Goal: Task Accomplishment & Management: Complete application form

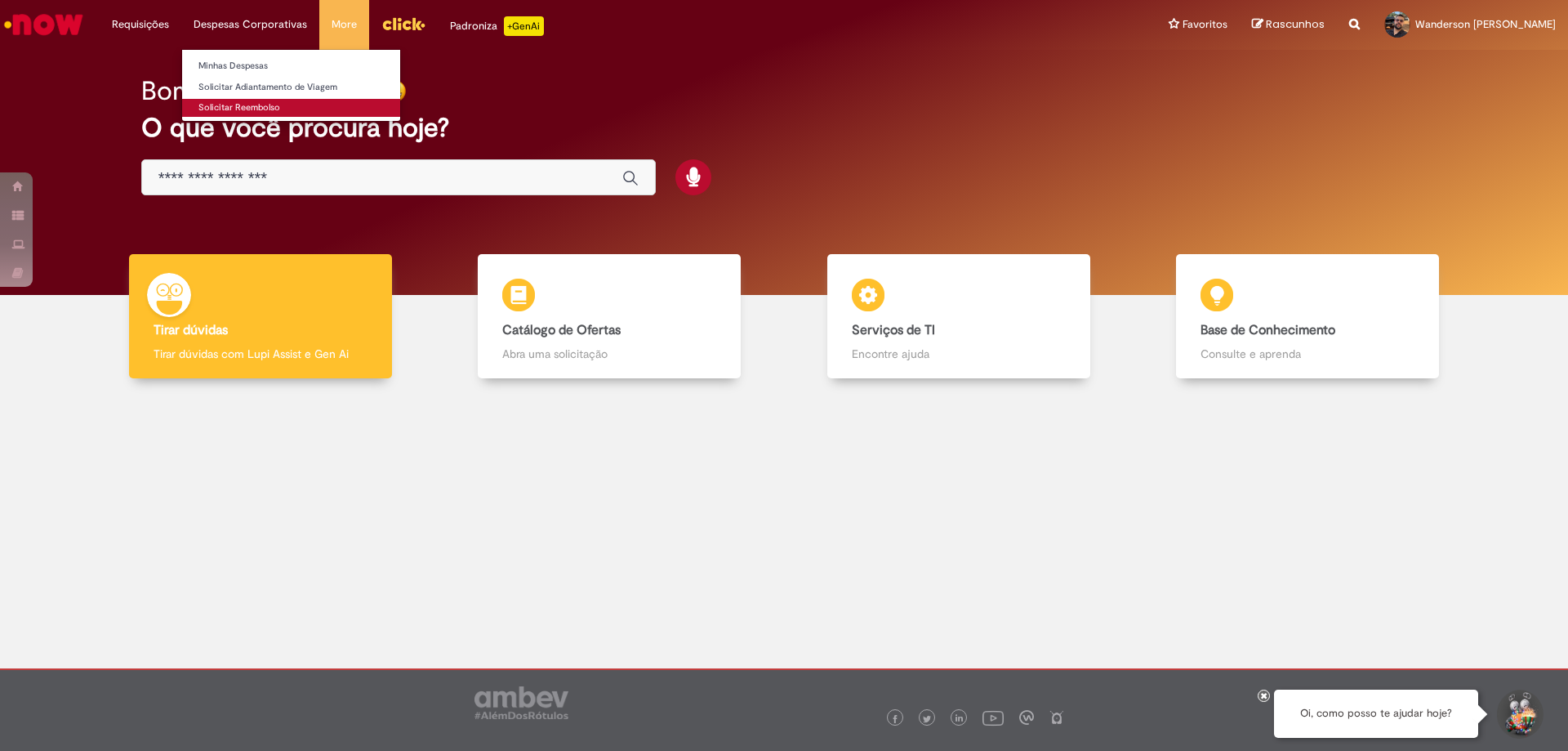
click at [243, 108] on link "Solicitar Reembolso" at bounding box center [292, 107] width 218 height 18
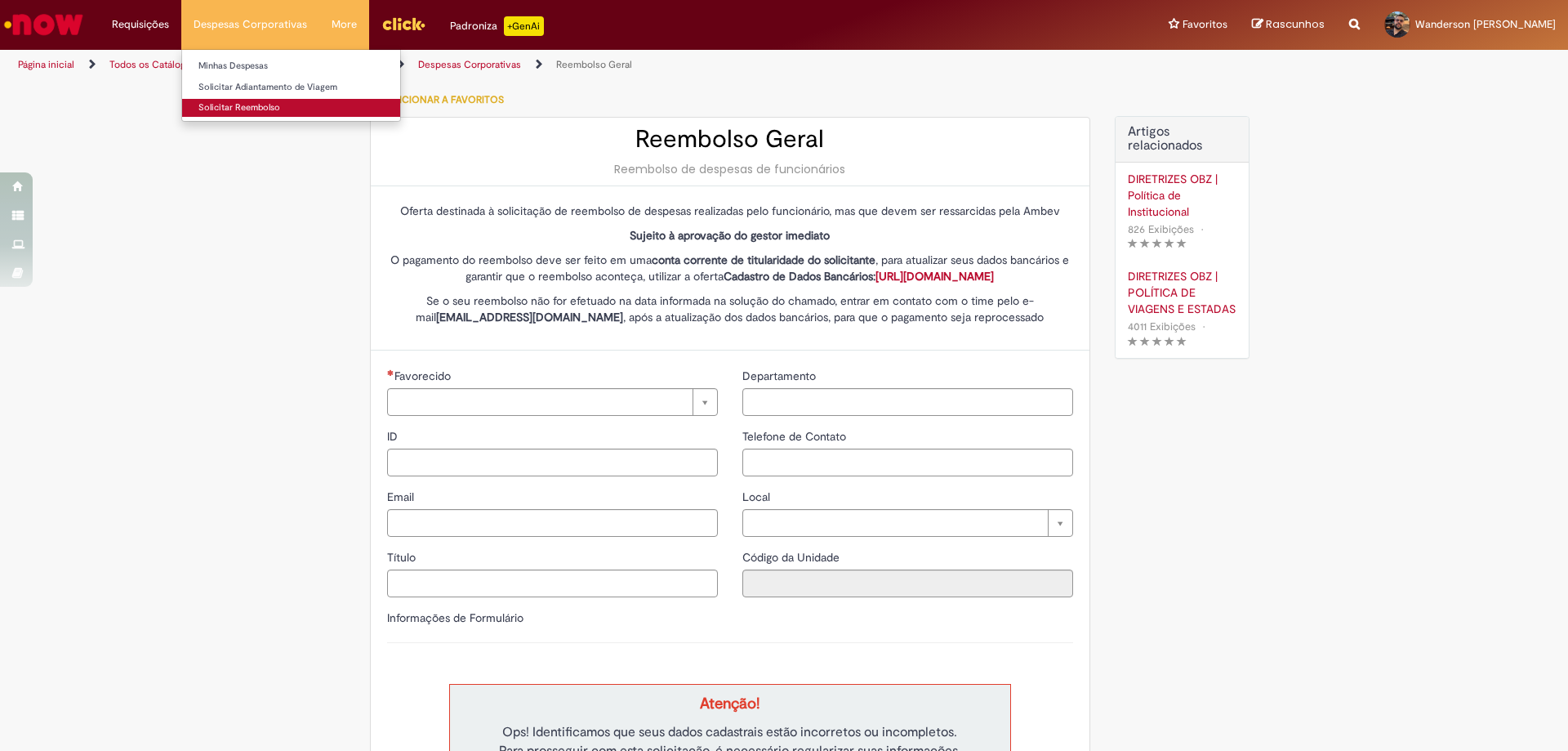
type input "********"
type input "**********"
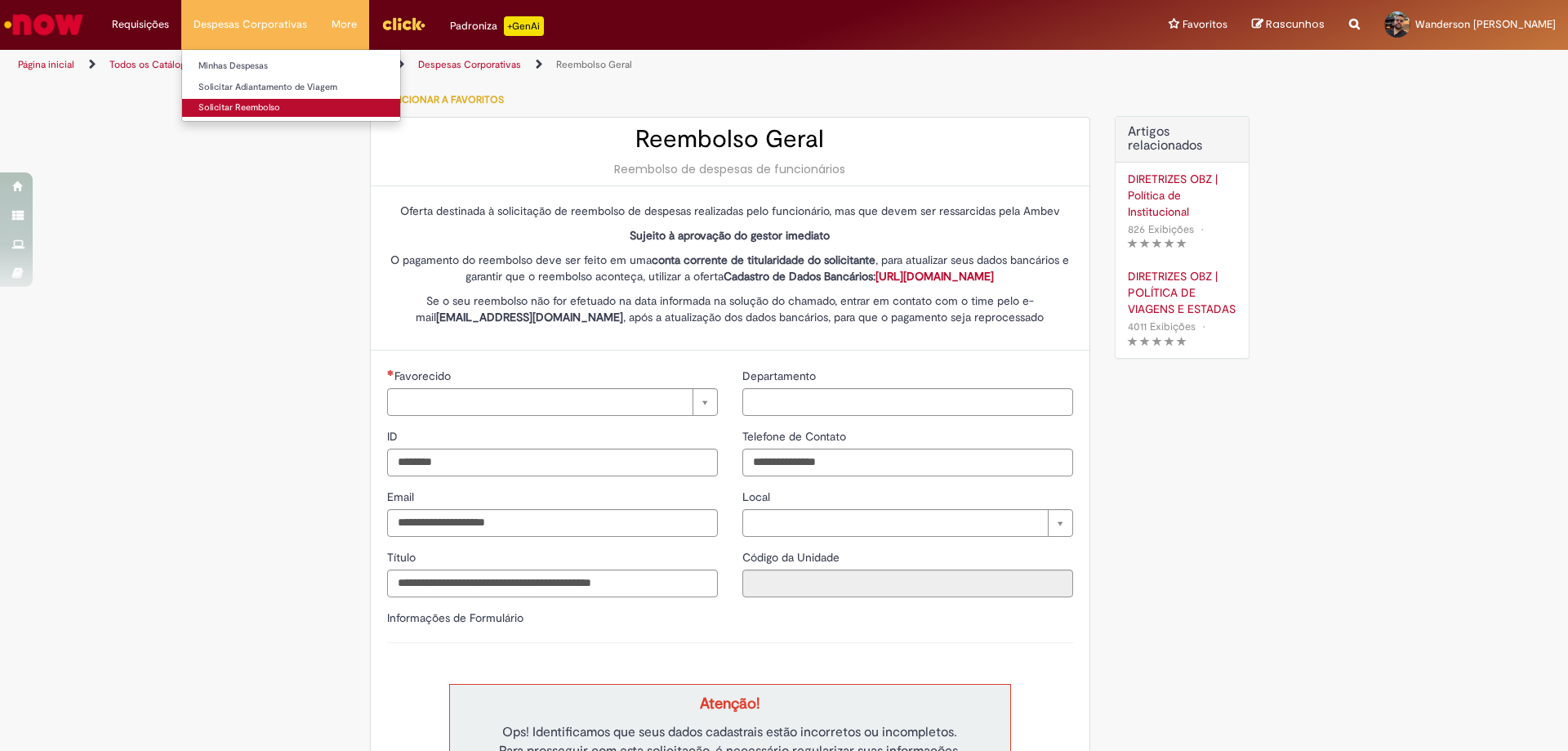
type input "**********"
